Goal: Find specific page/section: Find specific page/section

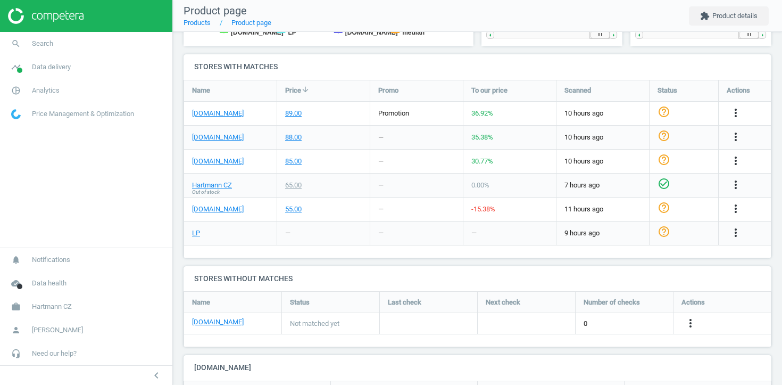
scroll to position [337, 0]
click at [93, 70] on link "timeline Data delivery" at bounding box center [86, 66] width 172 height 23
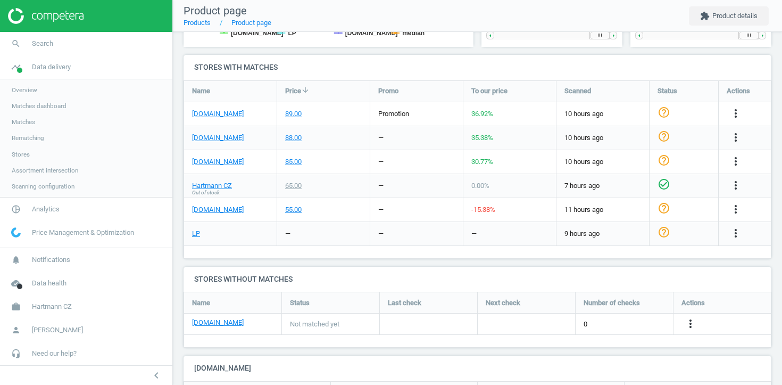
click at [27, 154] on span "Stores" at bounding box center [21, 154] width 18 height 9
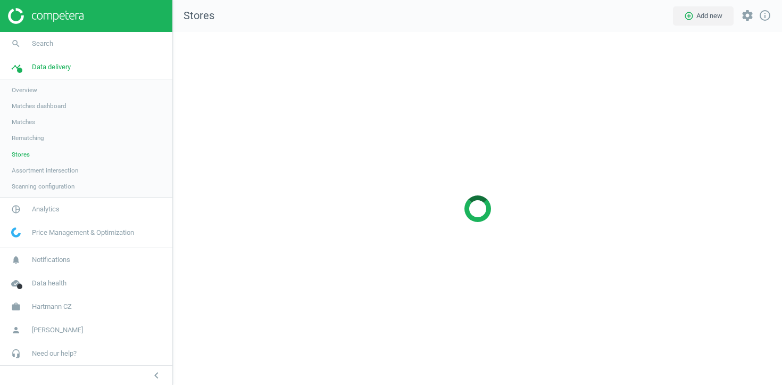
scroll to position [353, 610]
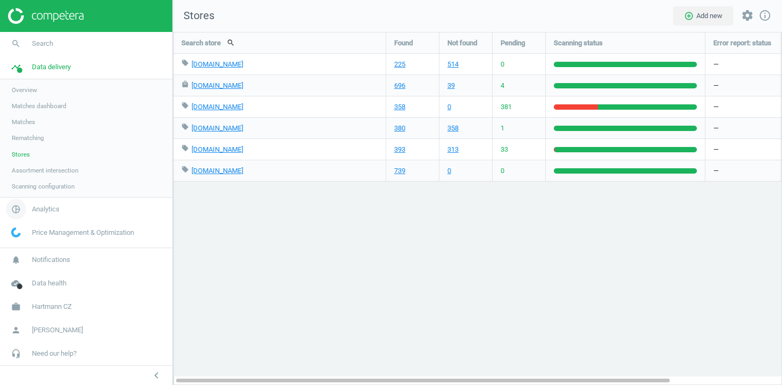
click at [51, 206] on span "Analytics" at bounding box center [46, 209] width 28 height 10
click at [26, 125] on span "Products" at bounding box center [24, 129] width 25 height 9
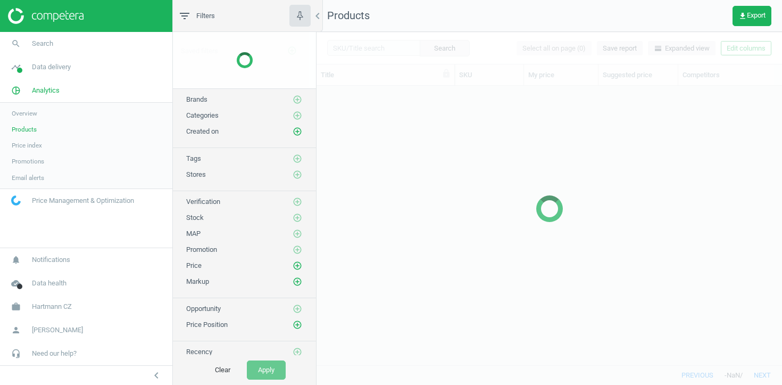
scroll to position [279, 466]
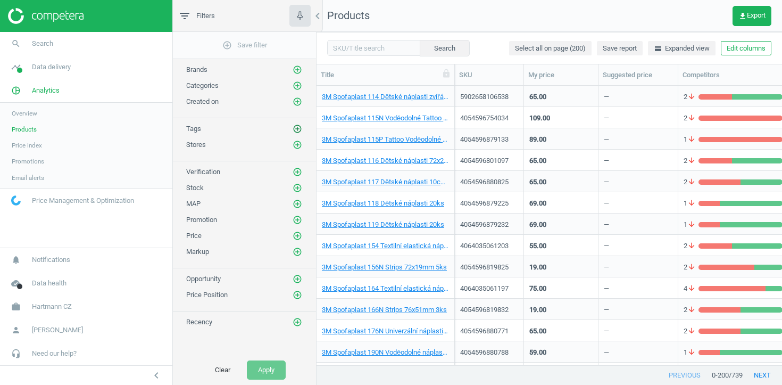
click at [297, 128] on icon "add_circle_outline" at bounding box center [298, 129] width 10 height 10
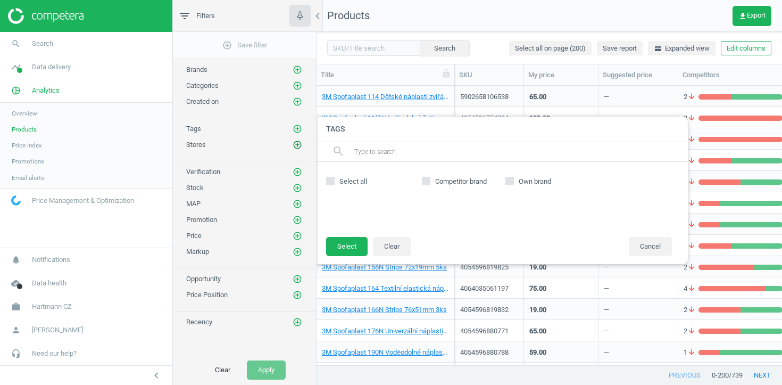
click at [296, 146] on icon "add_circle_outline" at bounding box center [298, 145] width 10 height 10
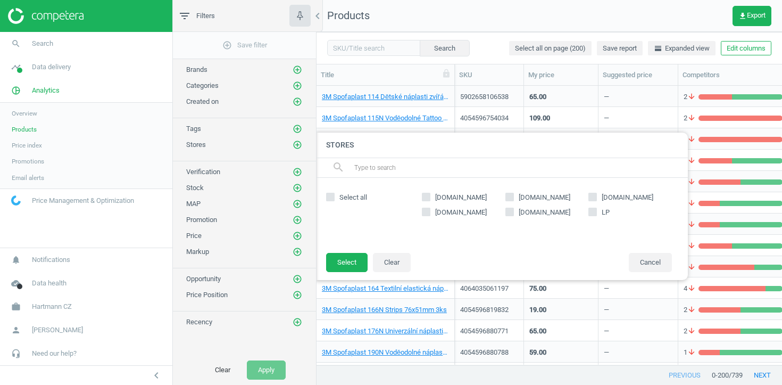
click at [593, 209] on input "LP" at bounding box center [593, 211] width 7 height 7
checkbox input "true"
click at [356, 262] on button "Select" at bounding box center [347, 262] width 42 height 19
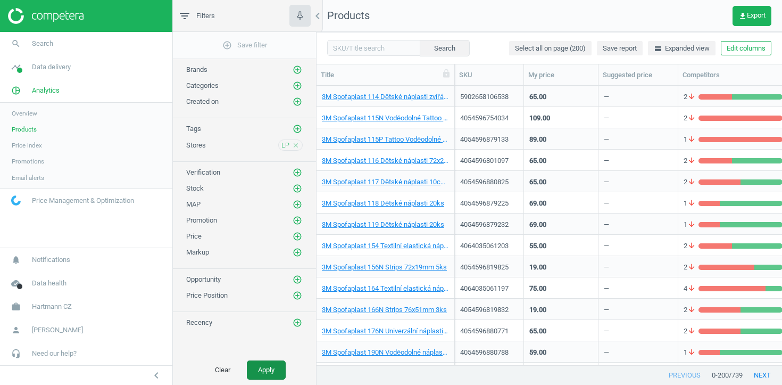
click at [266, 369] on button "Apply" at bounding box center [266, 369] width 39 height 19
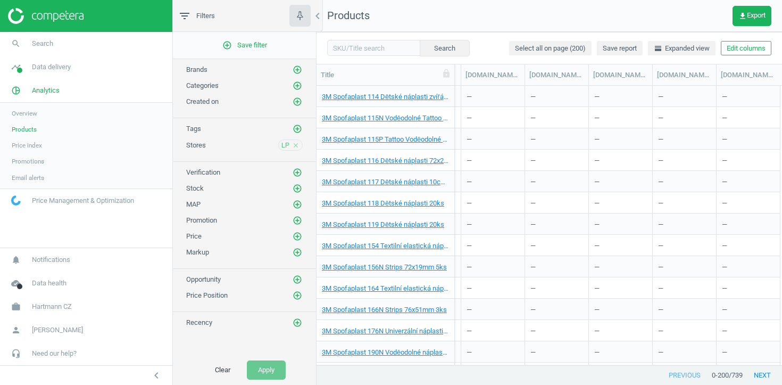
scroll to position [0, 2612]
click at [734, 54] on button "Edit columns" at bounding box center [746, 48] width 51 height 15
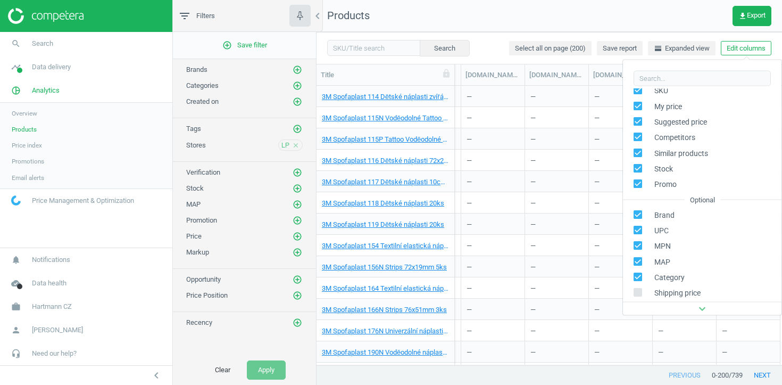
scroll to position [82, 0]
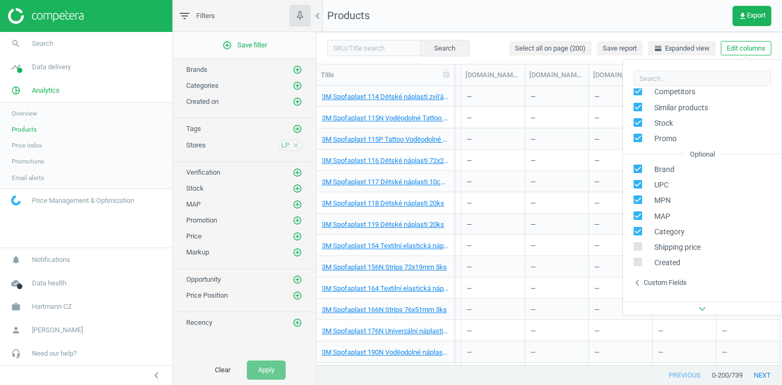
click at [560, 176] on div "—" at bounding box center [557, 181] width 53 height 19
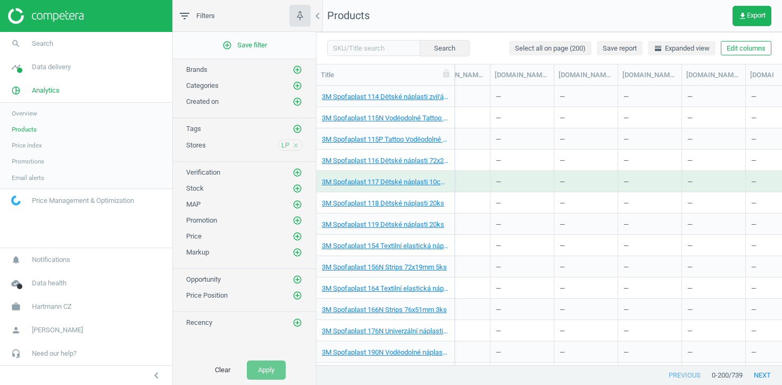
scroll to position [0, 1944]
click at [756, 48] on button "Edit columns" at bounding box center [746, 48] width 51 height 15
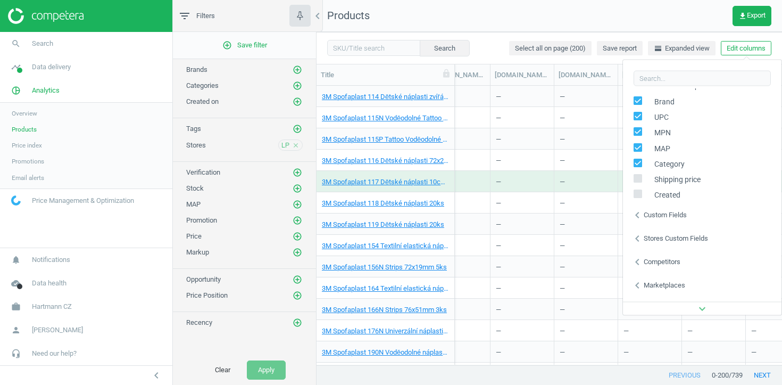
scroll to position [168, 0]
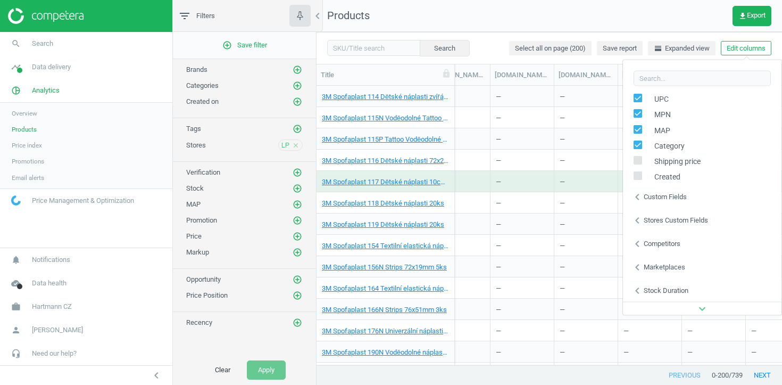
click at [637, 242] on icon "chevron_left" at bounding box center [637, 243] width 13 height 13
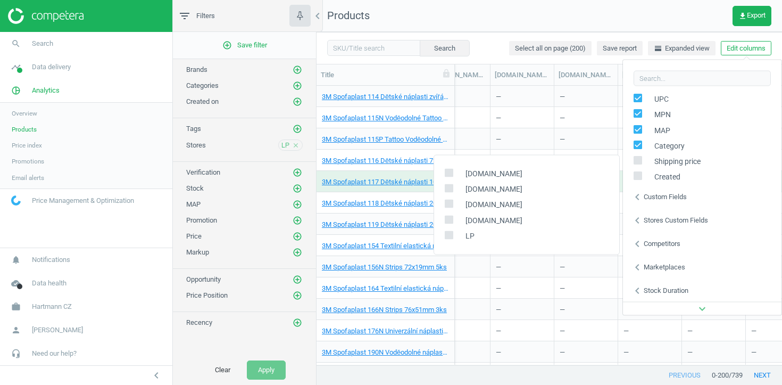
click at [446, 236] on input "checkbox" at bounding box center [448, 235] width 7 height 7
checkbox input "true"
click at [486, 274] on div "—" at bounding box center [459, 266] width 64 height 21
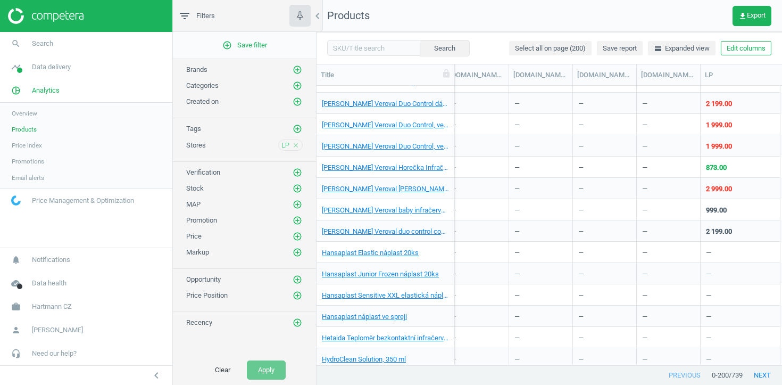
scroll to position [3483, 0]
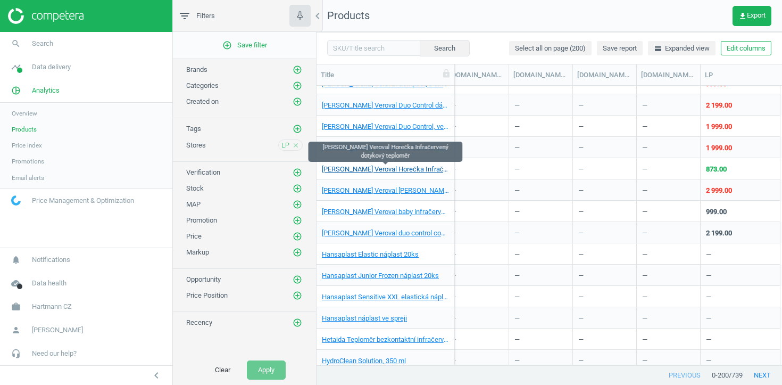
click at [419, 167] on link "[PERSON_NAME] Veroval Horečka Infračervený dotykový teploměr" at bounding box center [385, 169] width 127 height 10
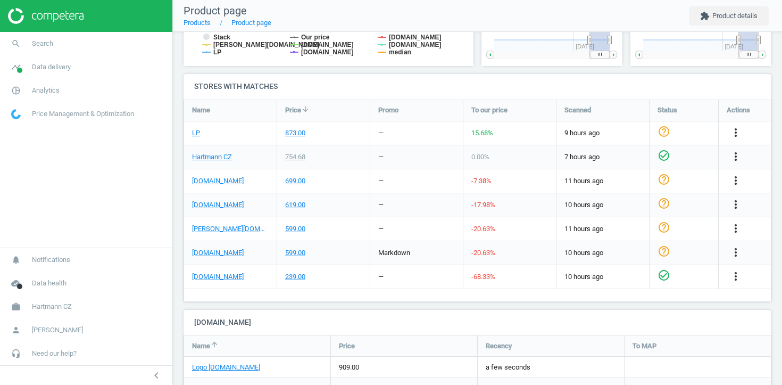
scroll to position [317, 0]
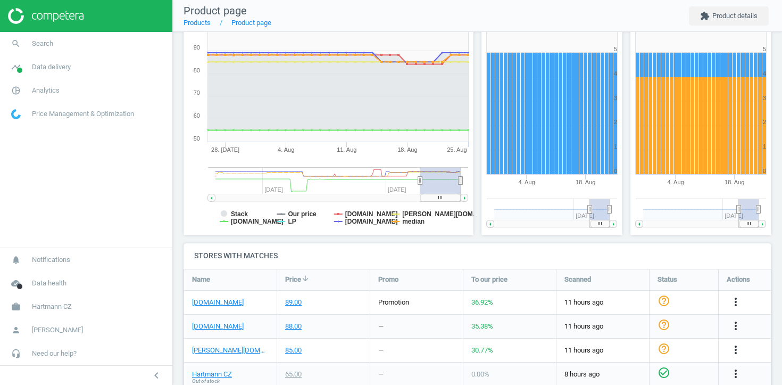
scroll to position [291, 0]
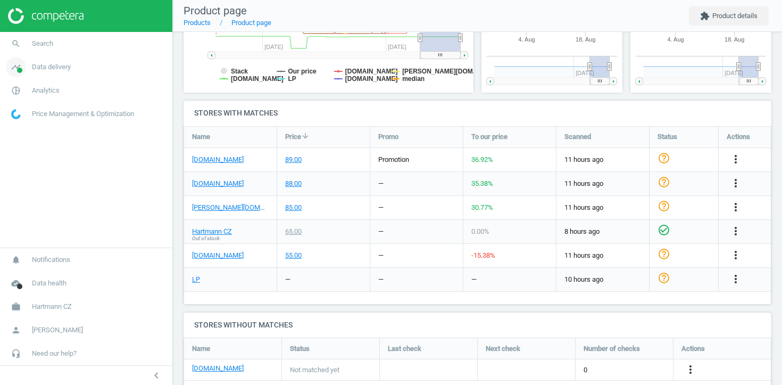
click at [61, 70] on span "Data delivery" at bounding box center [51, 67] width 39 height 10
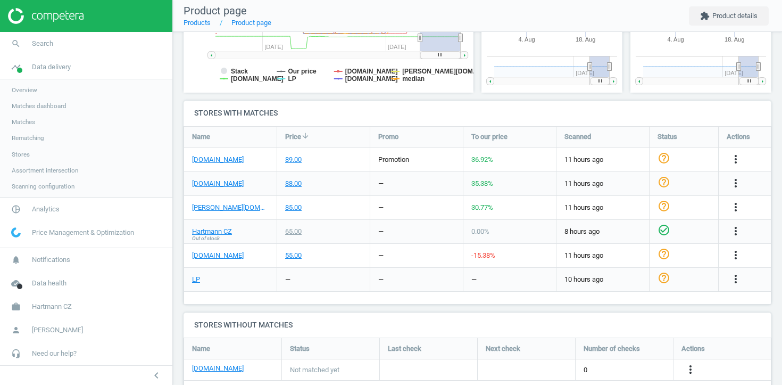
click at [25, 153] on span "Stores" at bounding box center [21, 154] width 18 height 9
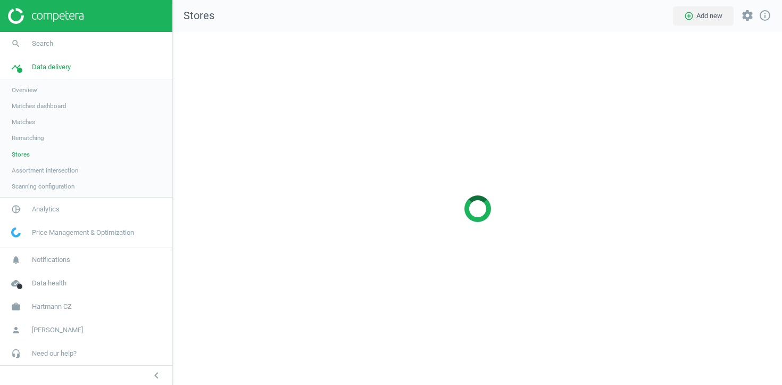
scroll to position [353, 610]
